Goal: Communication & Community: Share content

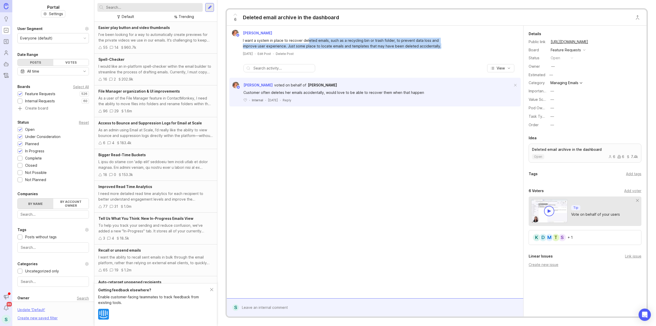
drag, startPoint x: 312, startPoint y: 40, endPoint x: 442, endPoint y: 47, distance: 130.3
click at [442, 47] on div "I want a system in place to recover deleted emails, such as a recycling bin or …" at bounding box center [345, 43] width 205 height 11
click at [441, 46] on div "I want a system in place to recover deleted emails, such as a recycling bin or …" at bounding box center [345, 43] width 205 height 11
click at [597, 42] on button "copy icon" at bounding box center [593, 41] width 7 height 7
click at [597, 41] on button "copy icon" at bounding box center [593, 41] width 7 height 7
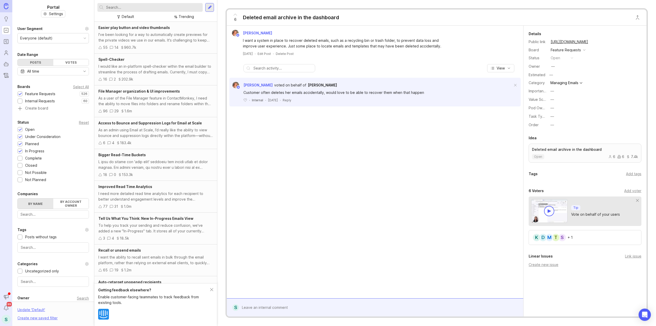
drag, startPoint x: 236, startPoint y: 18, endPoint x: 240, endPoint y: 17, distance: 4.9
click at [236, 18] on span "6" at bounding box center [235, 20] width 2 height 6
